Goal: Task Accomplishment & Management: Manage account settings

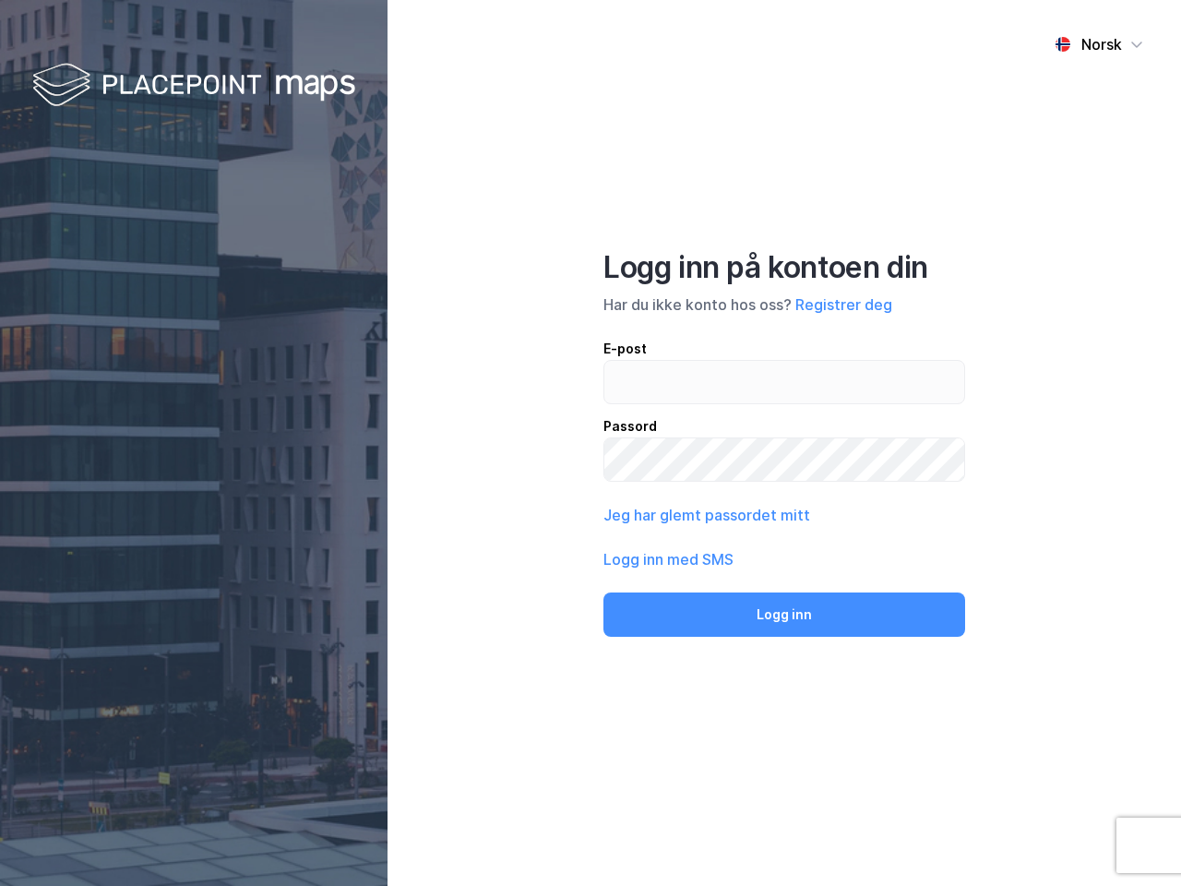
click at [590, 443] on div "Norsk Logg inn på kontoen din Har du ikke konto hos oss? Registrer deg E-post P…" at bounding box center [783, 443] width 793 height 886
click at [194, 86] on img at bounding box center [193, 86] width 323 height 54
click at [1099, 44] on div "Norsk" at bounding box center [1101, 44] width 41 height 22
click at [843, 304] on button "Registrer deg" at bounding box center [843, 304] width 97 height 22
click at [705, 515] on button "Jeg har glemt passordet mitt" at bounding box center [706, 515] width 207 height 22
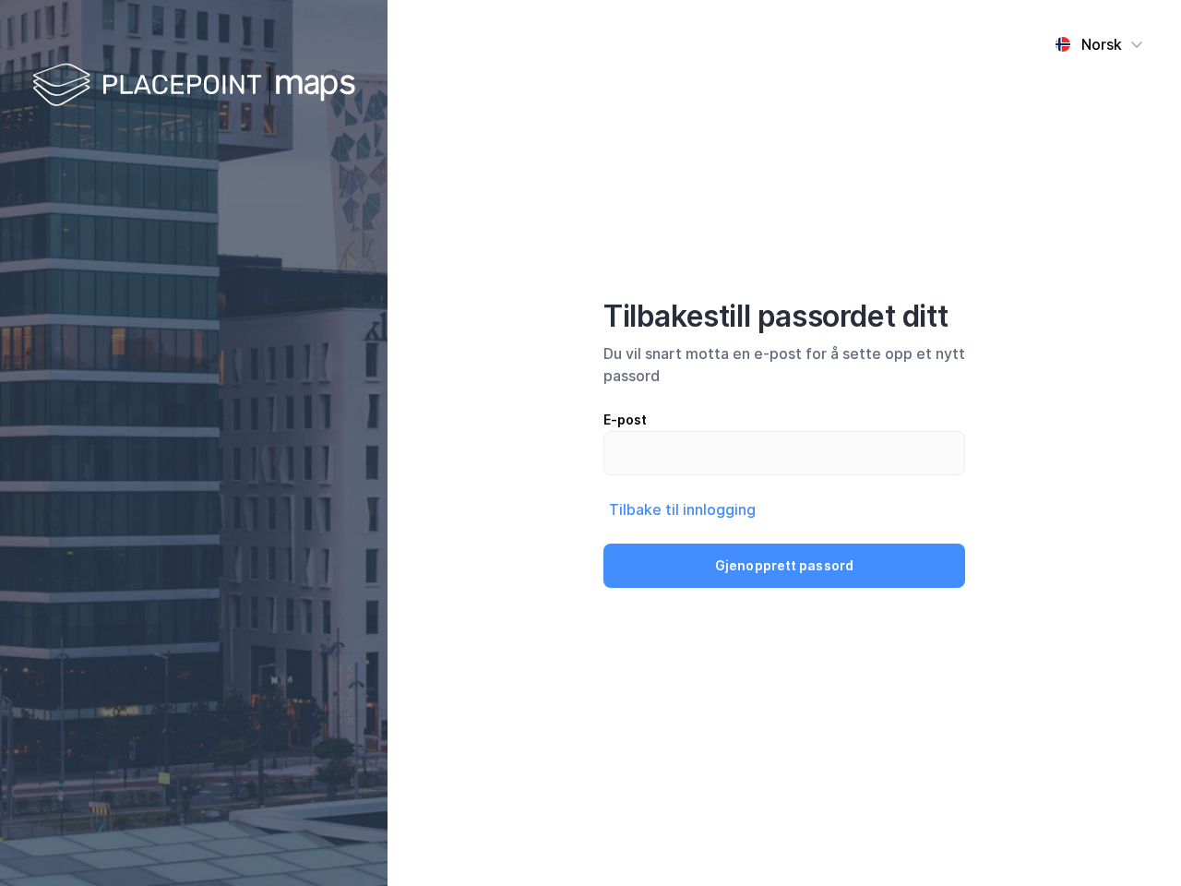
click at [669, 559] on button "Gjenopprett passord" at bounding box center [784, 565] width 362 height 44
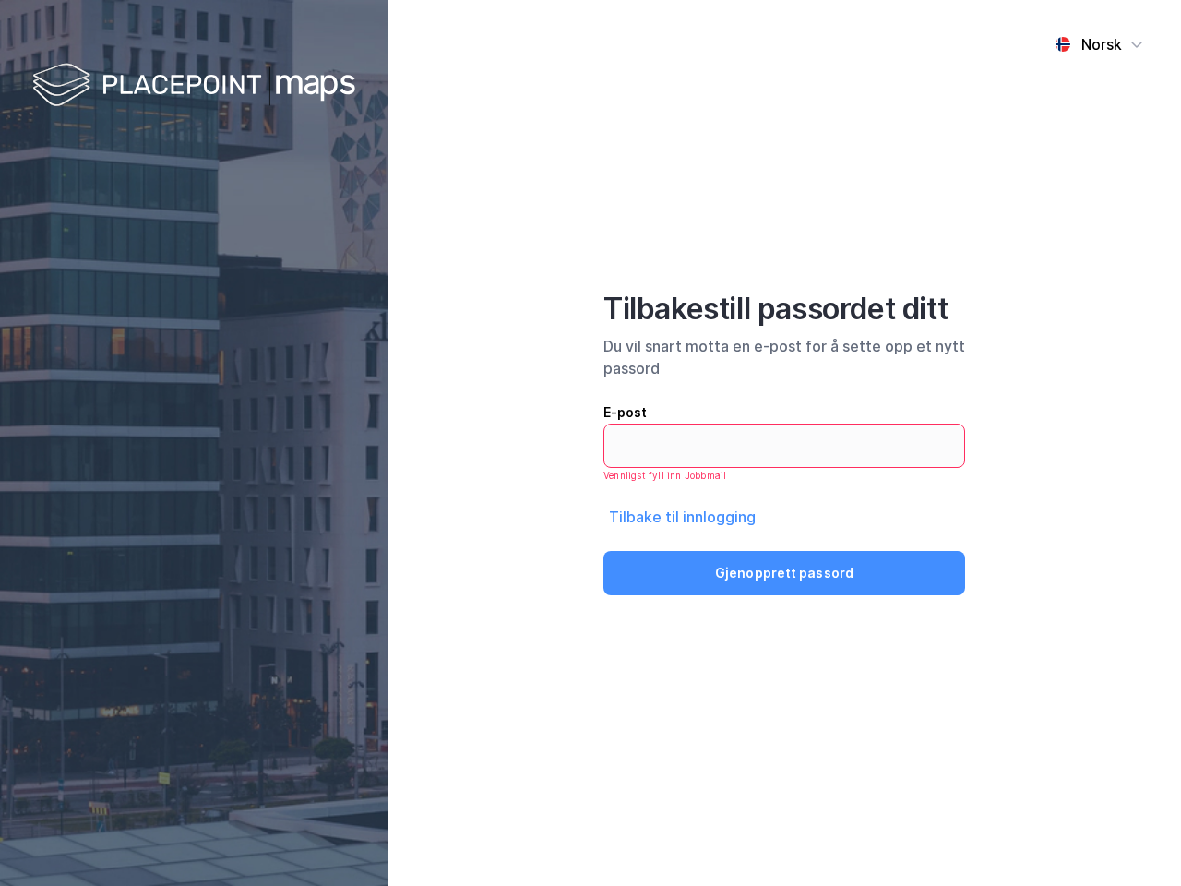
click at [784, 614] on div "Norsk Tilbakestill passordet ditt Du vil snart motta en e-post for å sette opp …" at bounding box center [783, 443] width 793 height 886
